Goal: Check status: Check status

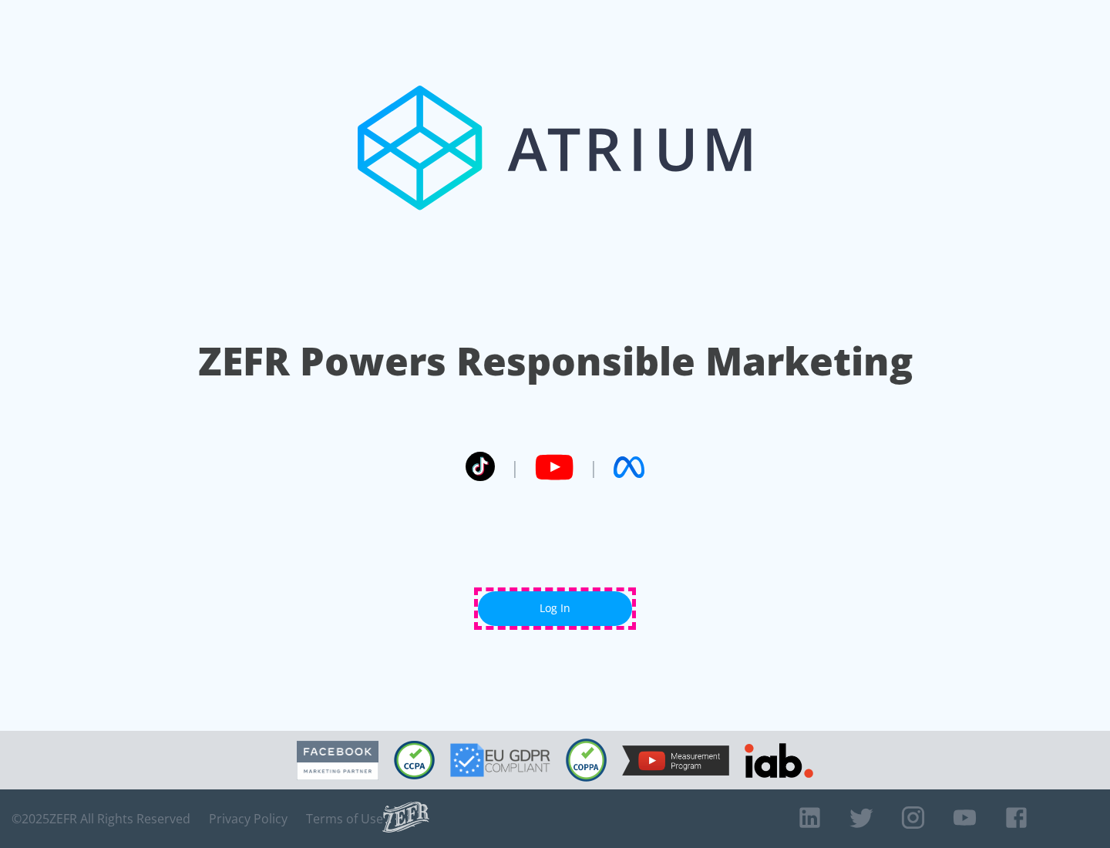
click at [555, 608] on link "Log In" at bounding box center [555, 608] width 154 height 35
